Goal: Navigation & Orientation: Go to known website

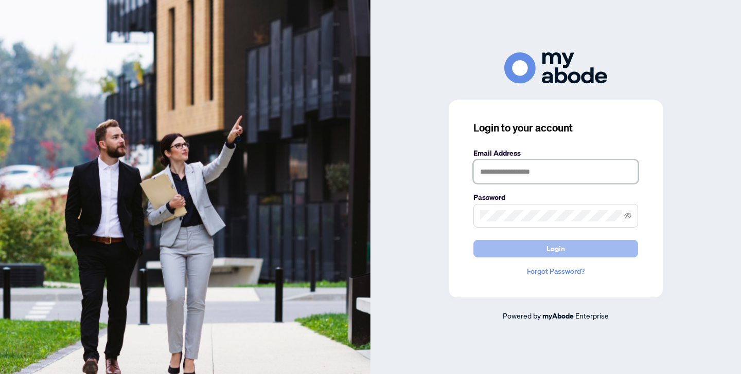
type input "**********"
click at [555, 250] on span "Login" at bounding box center [555, 249] width 19 height 16
